Goal: Task Accomplishment & Management: Manage account settings

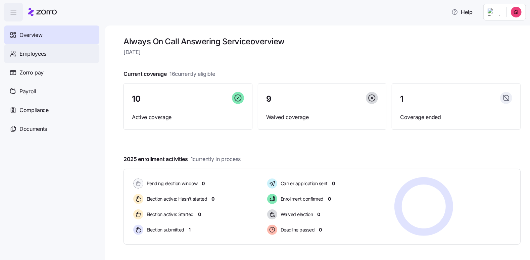
click at [37, 57] on span "Employees" at bounding box center [32, 54] width 27 height 8
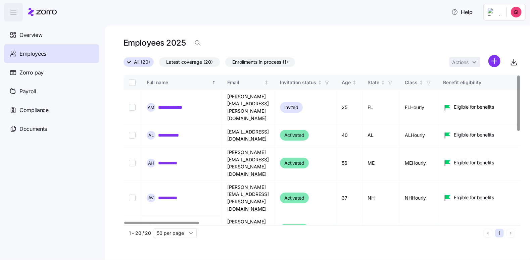
click at [185, 64] on span "Latest coverage (20)" at bounding box center [189, 62] width 47 height 9
click at [159, 64] on input "Latest coverage (20)" at bounding box center [159, 64] width 0 height 0
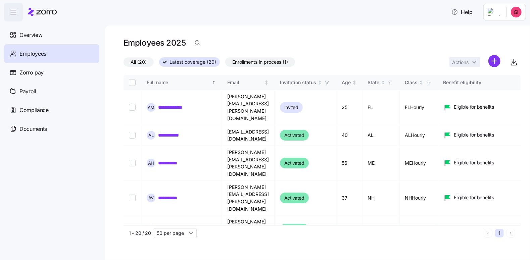
click at [272, 64] on span "Enrollments in process (1)" at bounding box center [260, 62] width 56 height 9
click at [225, 64] on input "Enrollments in process (1)" at bounding box center [225, 64] width 0 height 0
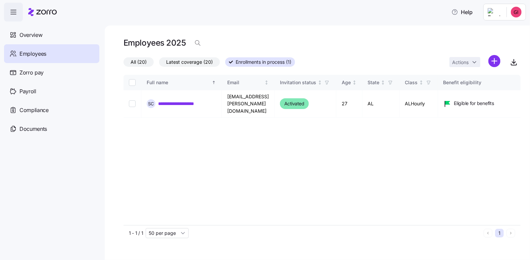
click at [129, 61] on label "All (20)" at bounding box center [139, 61] width 30 height 9
click at [124, 64] on input "All (20)" at bounding box center [124, 64] width 0 height 0
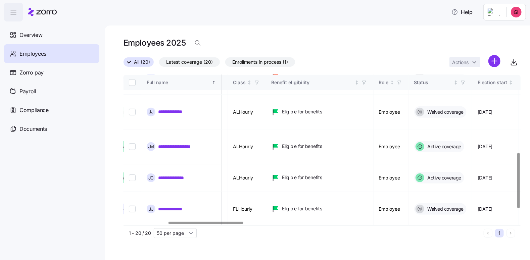
scroll to position [211, 0]
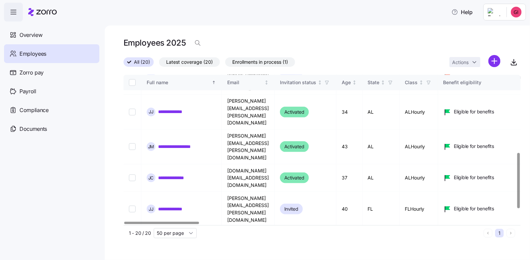
click at [141, 224] on div at bounding box center [161, 223] width 75 height 2
